Goal: Information Seeking & Learning: Learn about a topic

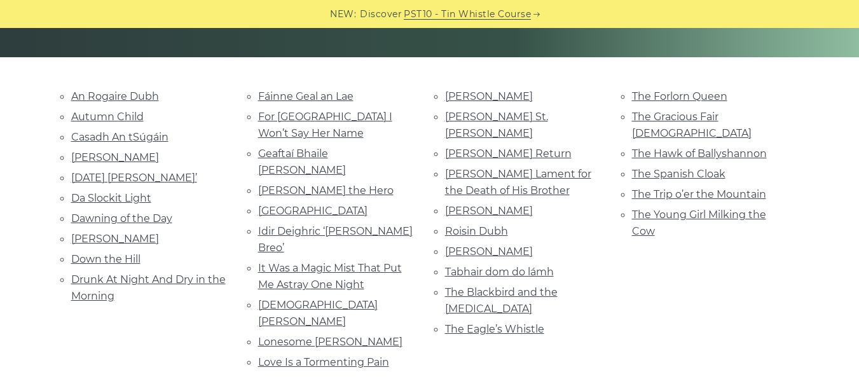
scroll to position [283, 0]
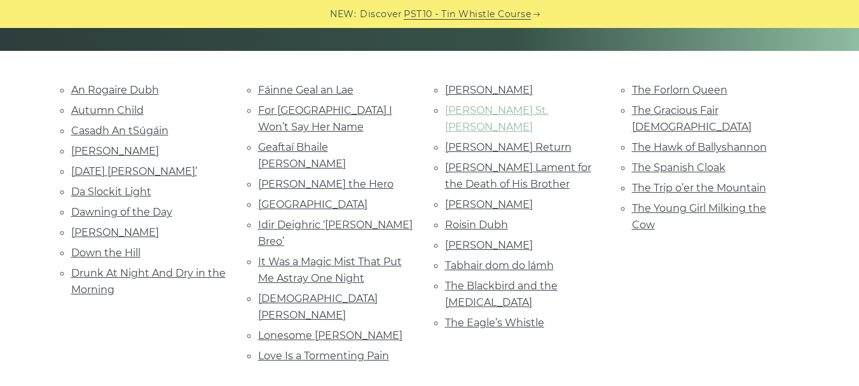
click at [474, 111] on link "Molly St. George" at bounding box center [496, 118] width 103 height 29
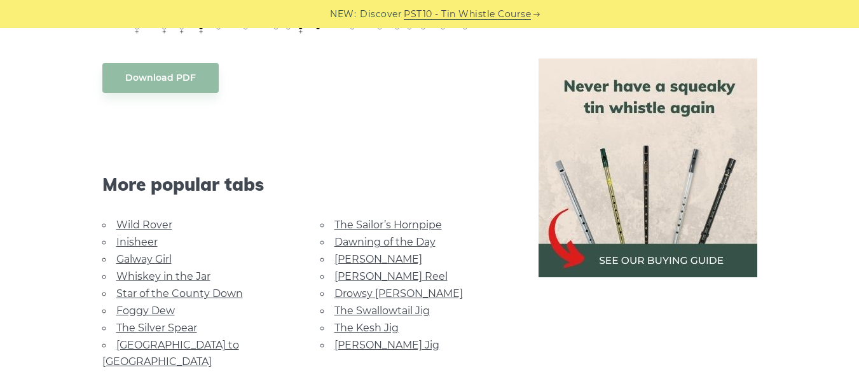
scroll to position [895, 0]
click at [168, 304] on link "Foggy Dew" at bounding box center [145, 310] width 58 height 12
click at [366, 235] on link "Dawning of the Day" at bounding box center [384, 241] width 101 height 12
click at [348, 252] on link "[PERSON_NAME]" at bounding box center [378, 258] width 88 height 12
click at [358, 269] on link "[PERSON_NAME] Reel" at bounding box center [390, 275] width 113 height 12
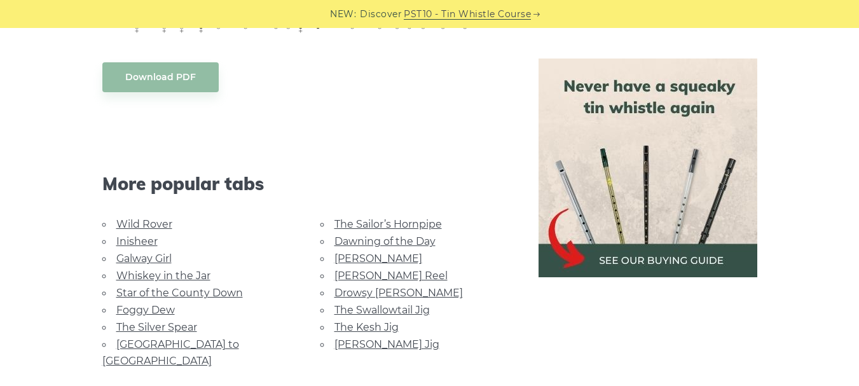
click at [180, 287] on link "Star of the County Down" at bounding box center [179, 293] width 126 height 12
click at [157, 235] on link "Inisheer" at bounding box center [136, 241] width 41 height 12
click at [135, 252] on link "Galway Girl" at bounding box center [143, 258] width 55 height 12
click at [361, 338] on link "[PERSON_NAME] Jig" at bounding box center [386, 344] width 105 height 12
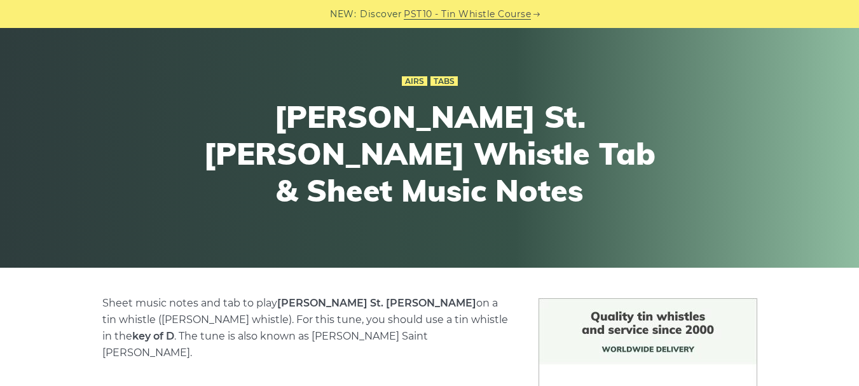
scroll to position [65, 0]
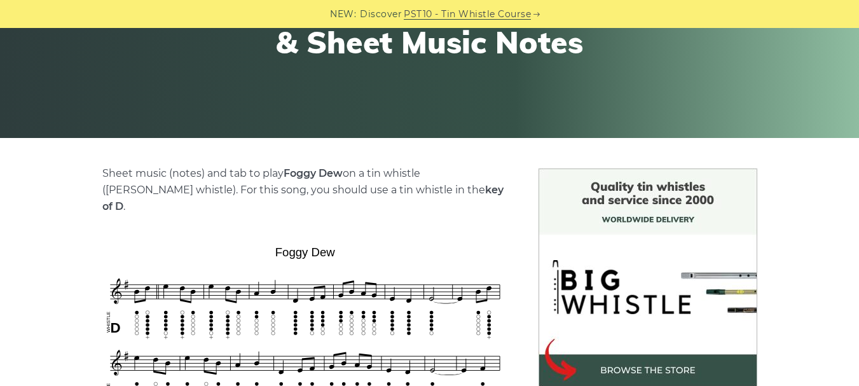
scroll to position [199, 0]
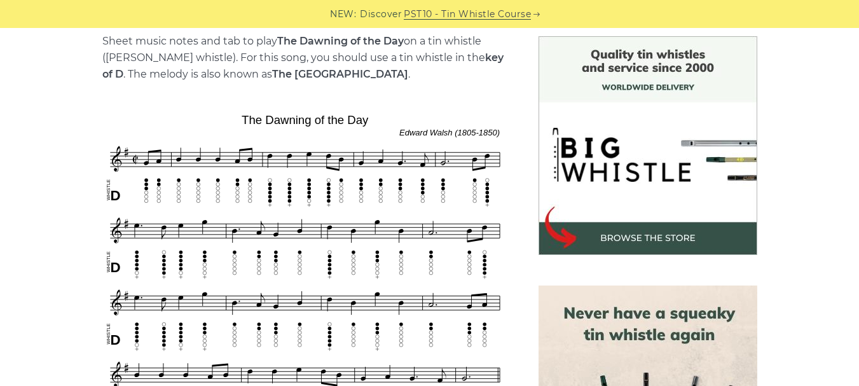
scroll to position [364, 0]
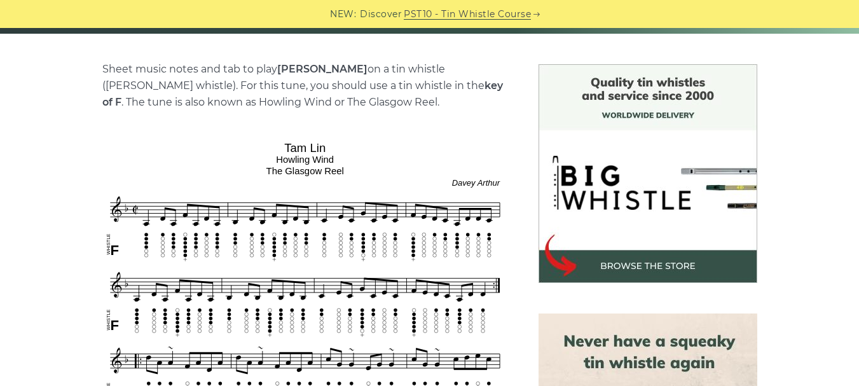
scroll to position [275, 0]
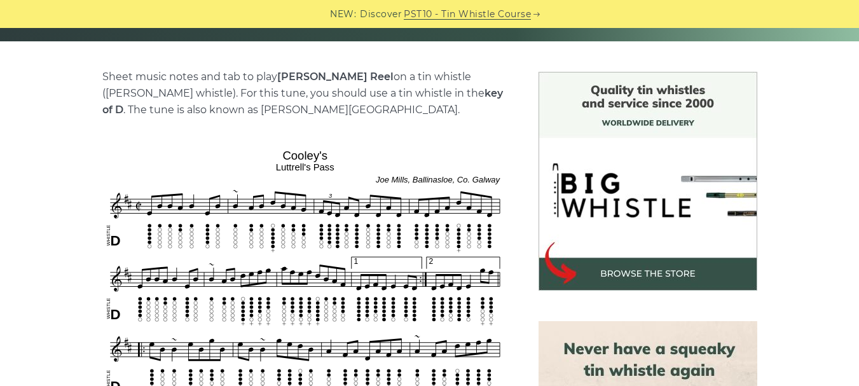
scroll to position [294, 0]
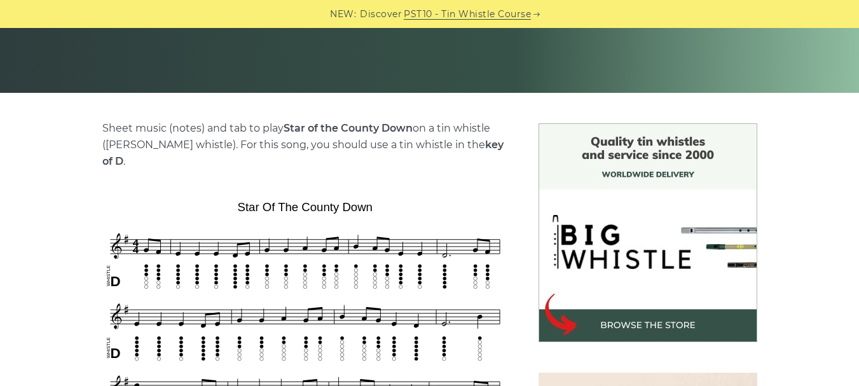
scroll to position [243, 0]
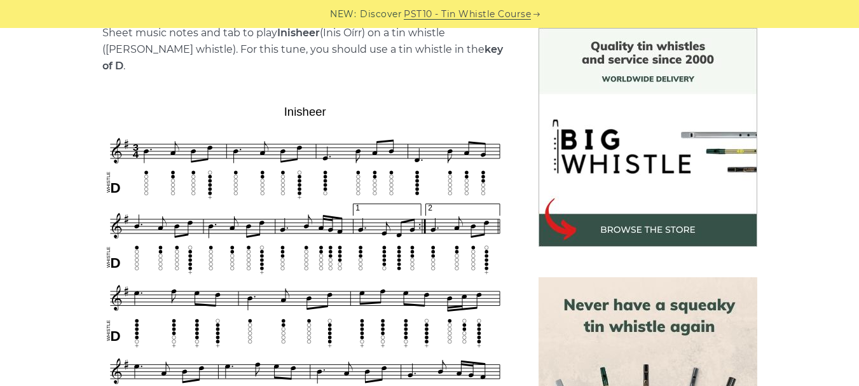
scroll to position [337, 0]
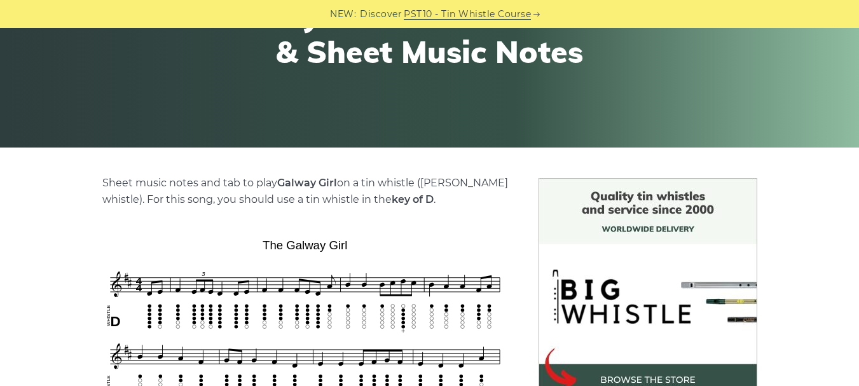
scroll to position [191, 0]
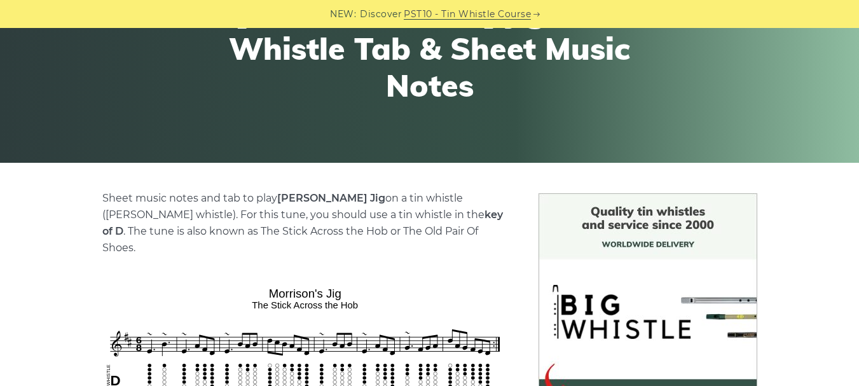
scroll to position [261, 0]
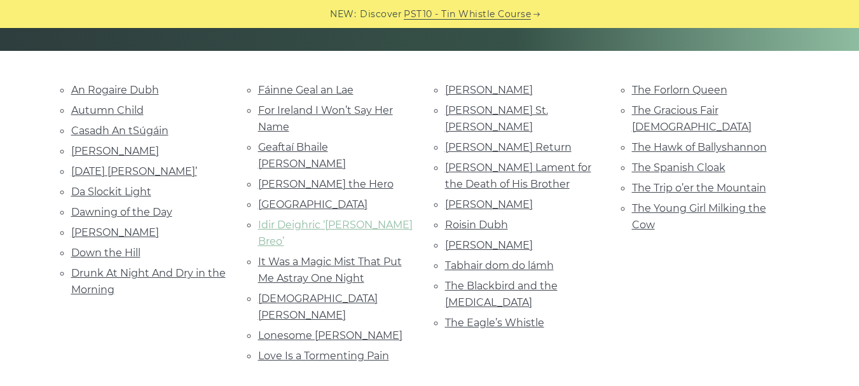
click at [294, 219] on link "Idir Deighric ‘[PERSON_NAME] Breo’" at bounding box center [335, 233] width 154 height 29
click at [90, 130] on link "Casadh An tSúgáin" at bounding box center [119, 131] width 97 height 12
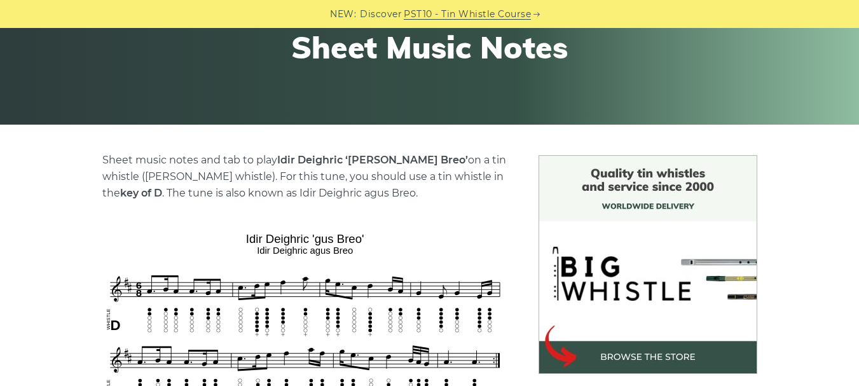
scroll to position [208, 0]
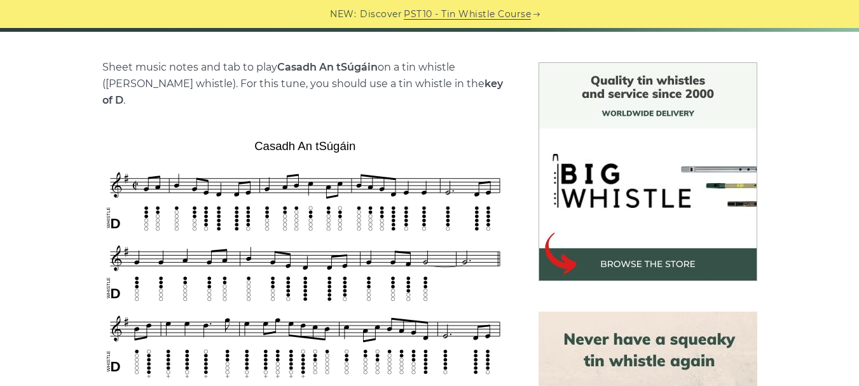
scroll to position [303, 0]
